Goal: Task Accomplishment & Management: Use online tool/utility

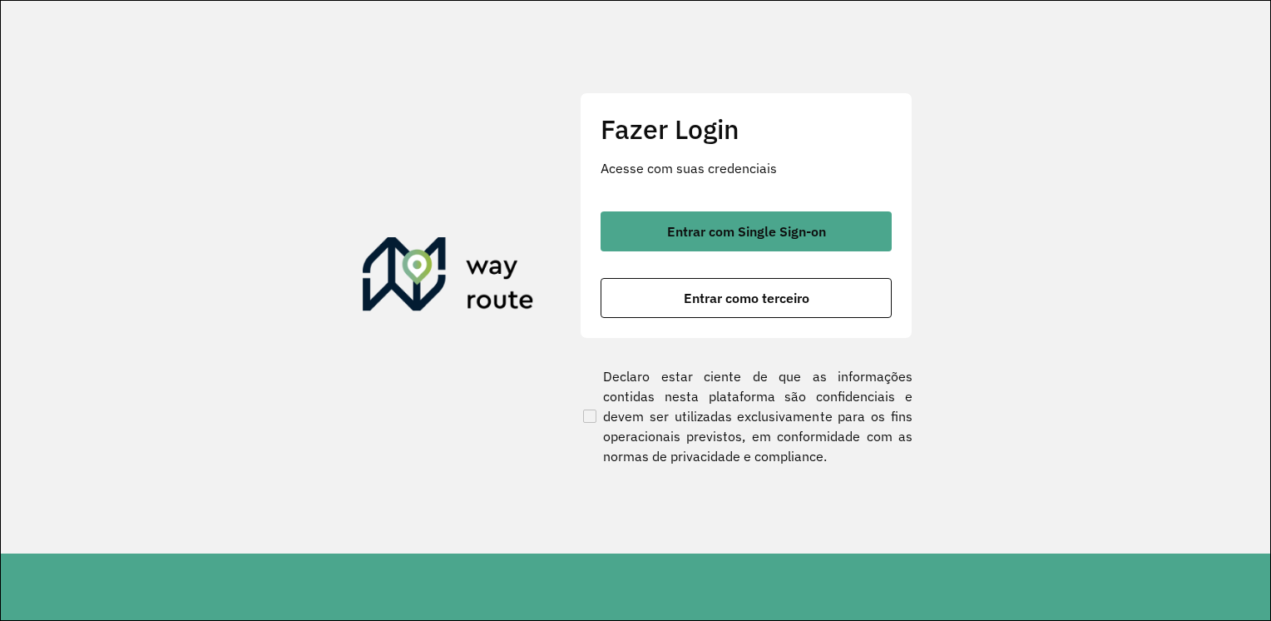
click at [1115, 56] on section "Fazer Login Acesse com suas credenciais Entrar com Single Sign-on Entrar como t…" at bounding box center [635, 277] width 1269 height 552
